Goal: Transaction & Acquisition: Obtain resource

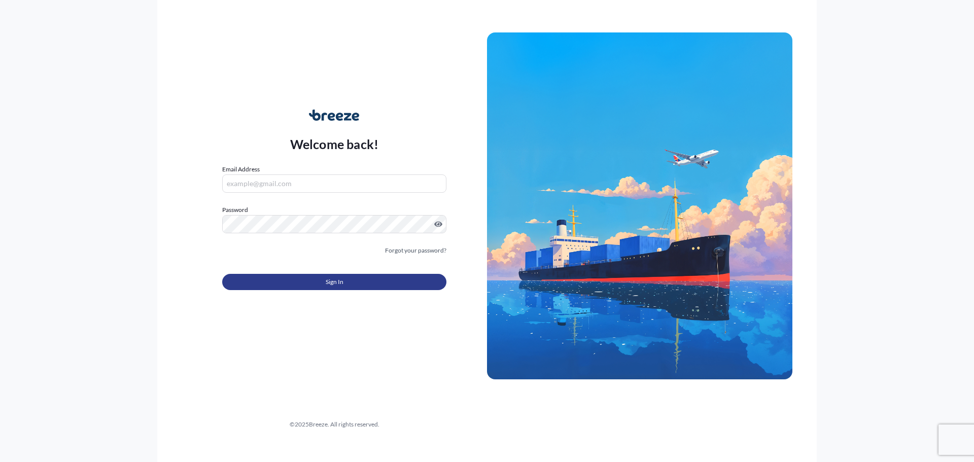
type input "[EMAIL_ADDRESS][DOMAIN_NAME]"
click at [354, 287] on button "Sign In" at bounding box center [334, 282] width 224 height 16
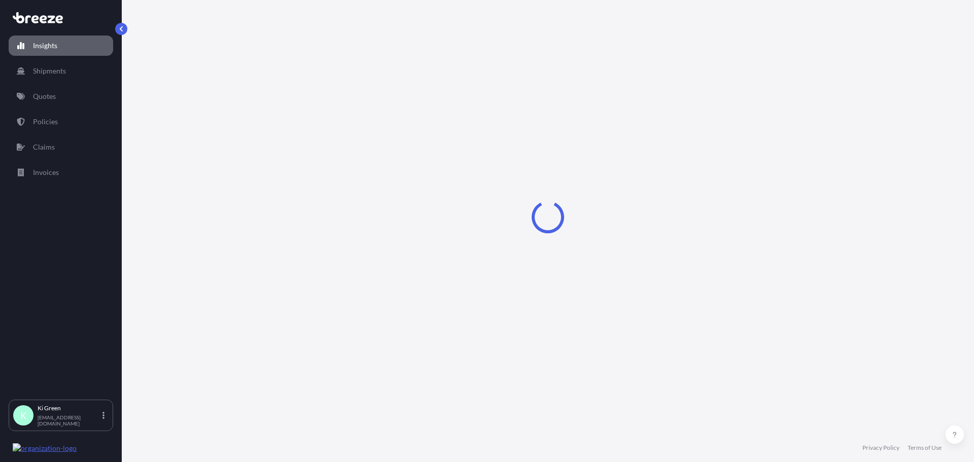
select select "2025"
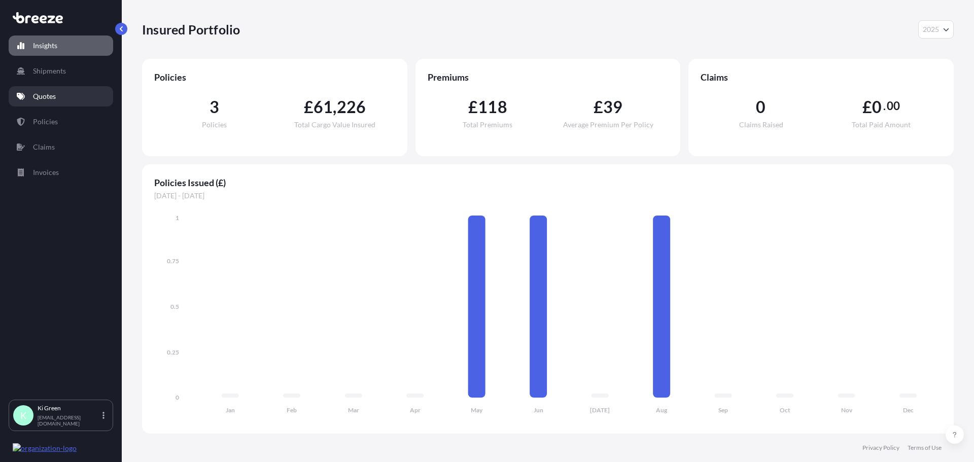
click at [36, 95] on p "Quotes" at bounding box center [44, 96] width 23 height 10
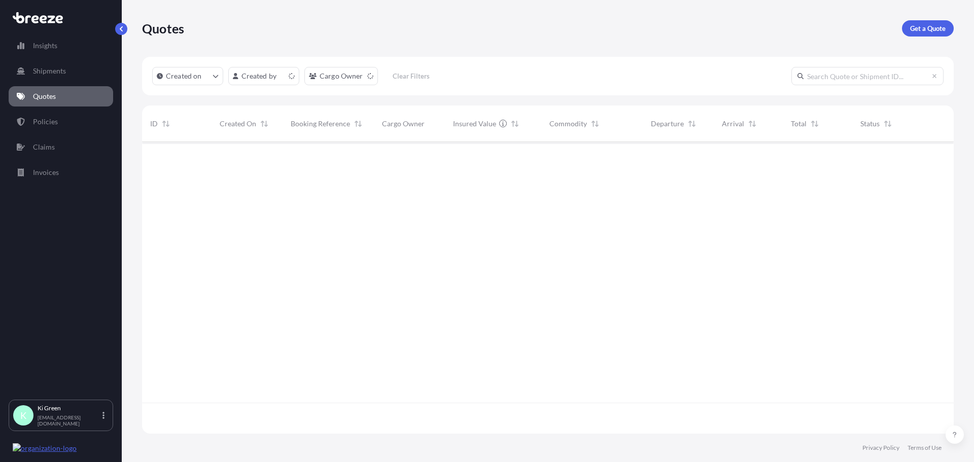
scroll to position [290, 804]
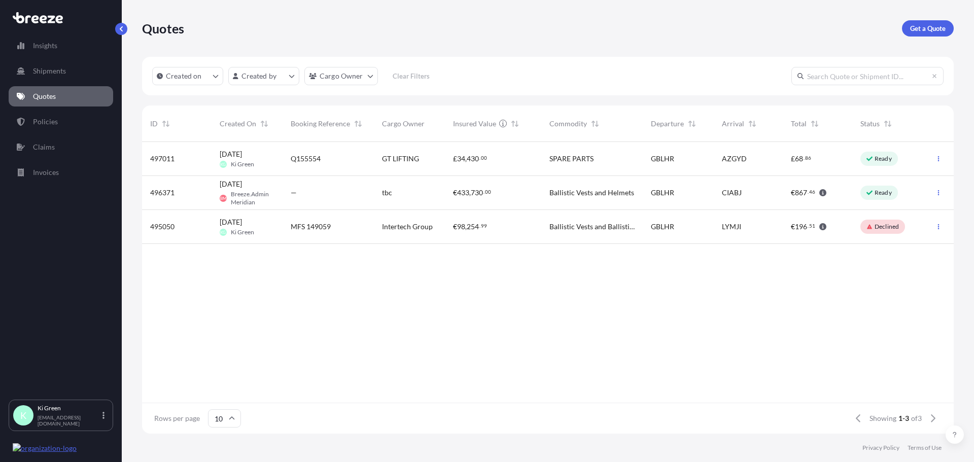
click at [324, 158] on div "Q155554" at bounding box center [328, 159] width 75 height 10
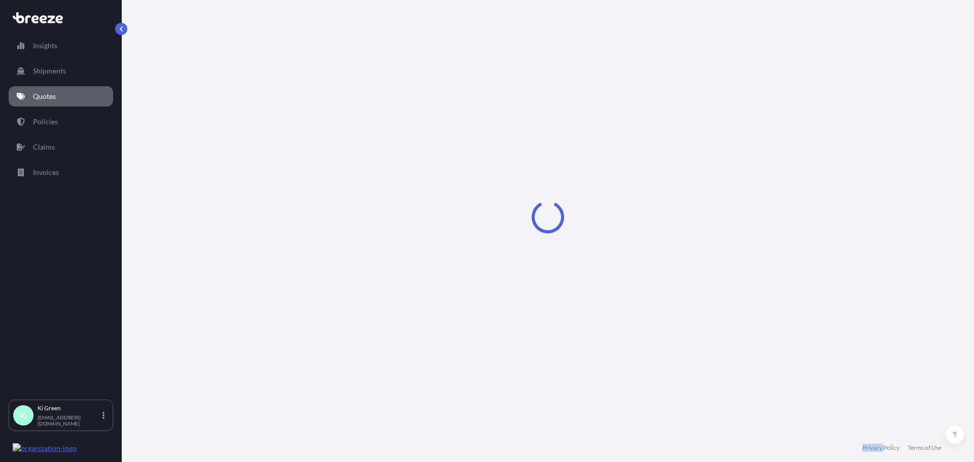
click at [324, 158] on div "Loading" at bounding box center [548, 217] width 812 height 434
select select "Road"
select select "Air"
select select "1"
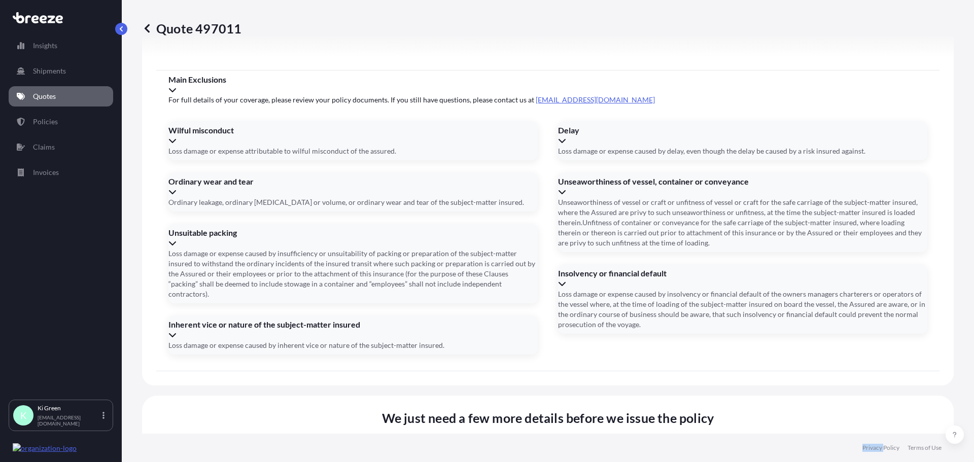
scroll to position [1219, 0]
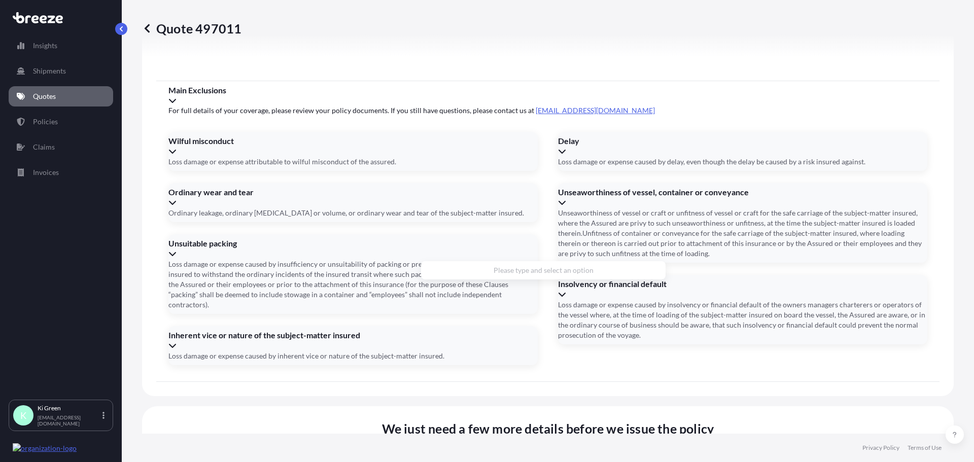
type input "g"
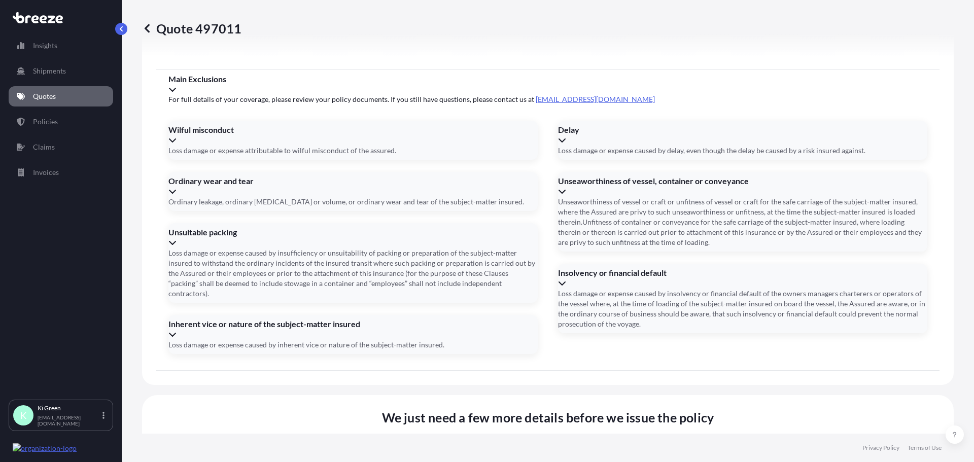
paste input "[STREET_ADDRESS],"
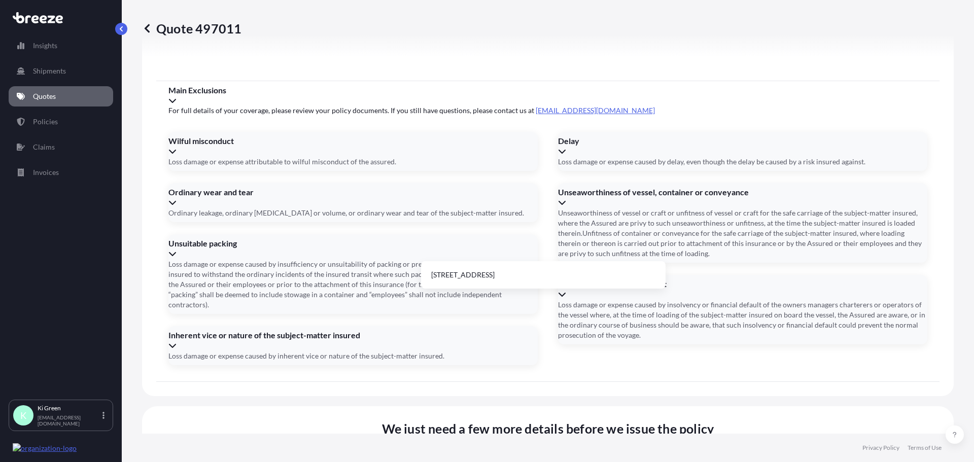
click at [536, 275] on li "[STREET_ADDRESS]" at bounding box center [543, 274] width 236 height 19
type input "[STREET_ADDRESS]"
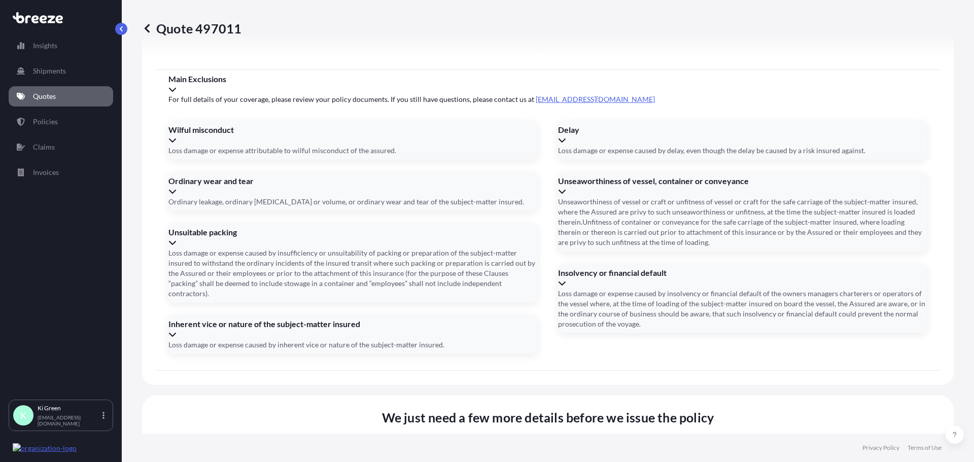
type input "[DATE]"
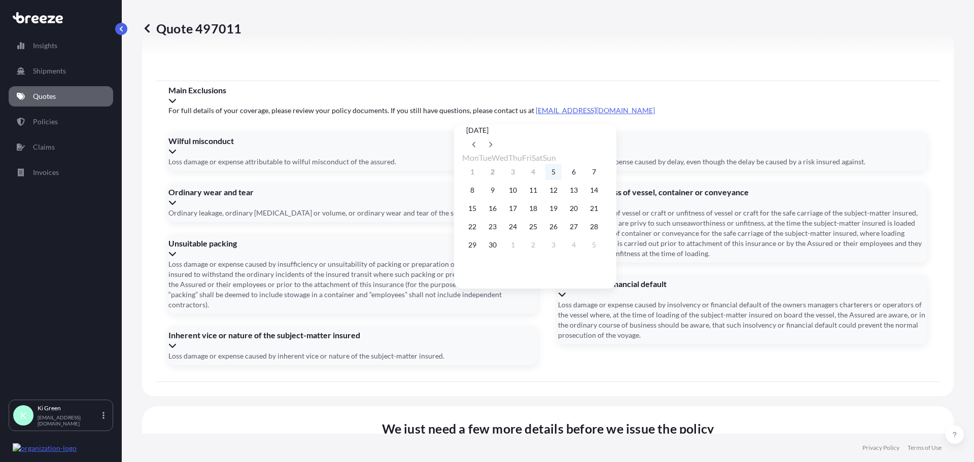
click at [561, 175] on button "5" at bounding box center [553, 172] width 16 height 16
type input "[DATE]"
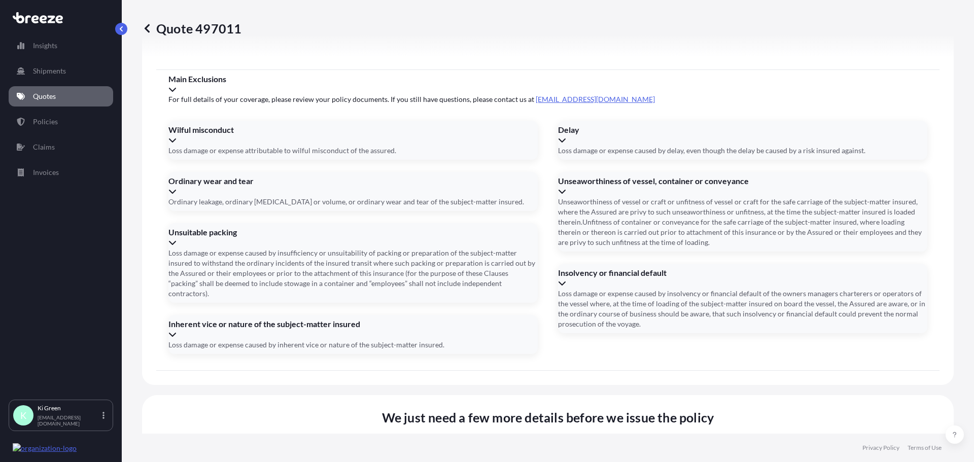
type input "6"
paste input "18952275"
type input "50118952275"
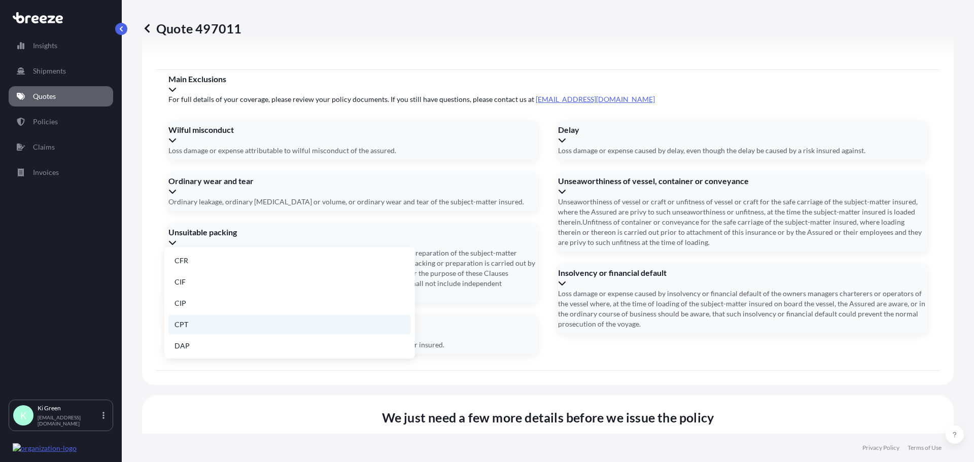
scroll to position [129, 0]
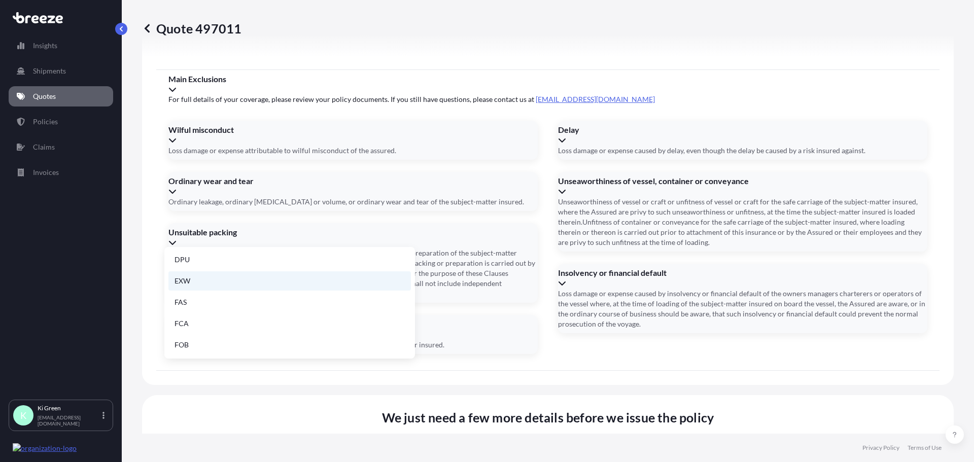
click at [235, 284] on li "EXW" at bounding box center [289, 280] width 242 height 19
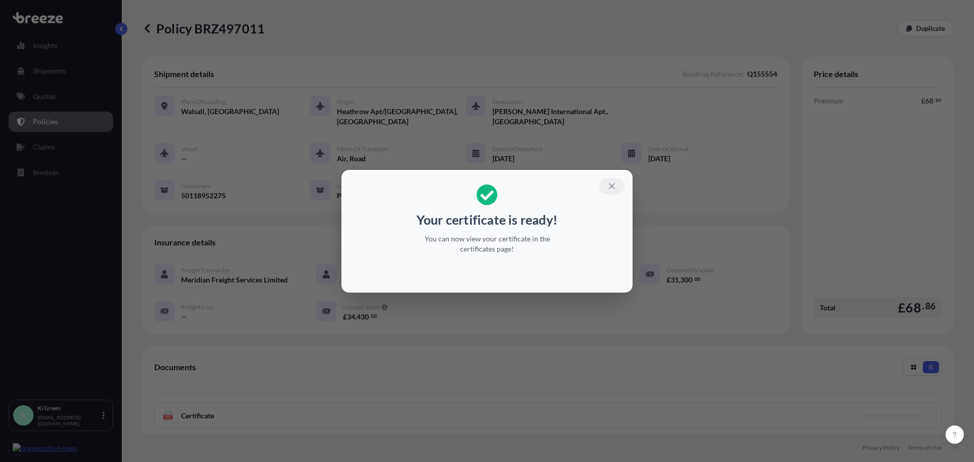
click at [617, 187] on button "button" at bounding box center [611, 186] width 25 height 16
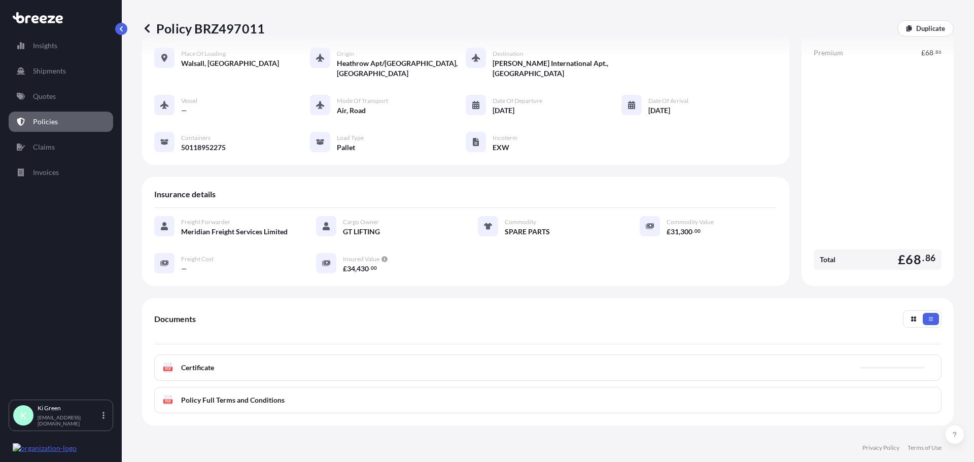
scroll to position [148, 0]
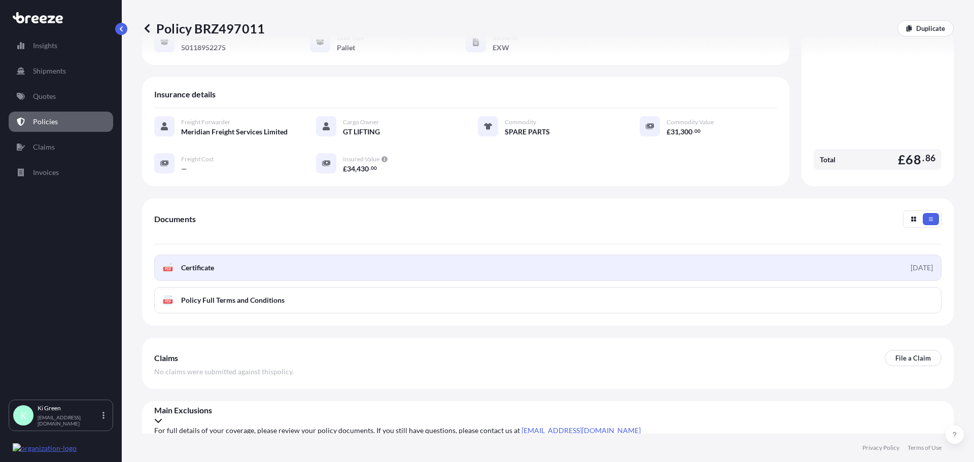
click at [730, 263] on link "PDF Certificate [DATE]" at bounding box center [547, 268] width 787 height 26
click at [433, 278] on link "PDF Certificate [DATE]" at bounding box center [547, 268] width 787 height 26
